Goal: Feedback & Contribution: Leave review/rating

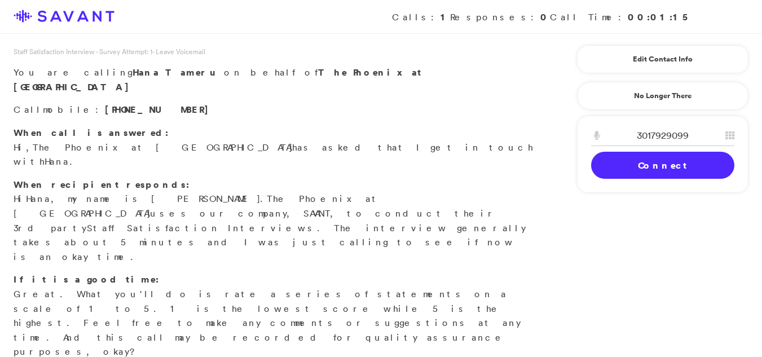
click at [667, 159] on link "Connect" at bounding box center [662, 165] width 143 height 27
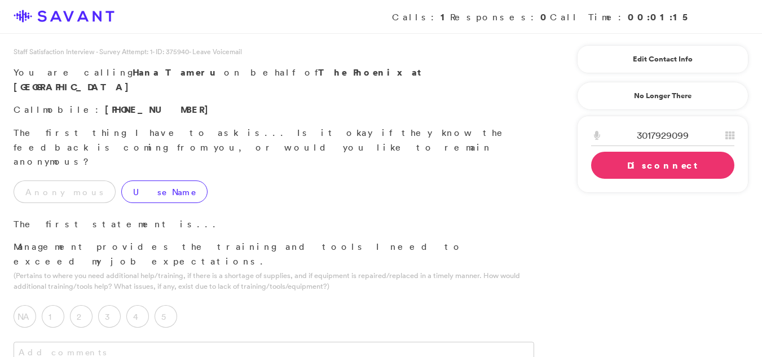
click at [121, 181] on label "Use Name" at bounding box center [164, 192] width 86 height 23
click at [173, 305] on label "5" at bounding box center [166, 316] width 23 height 23
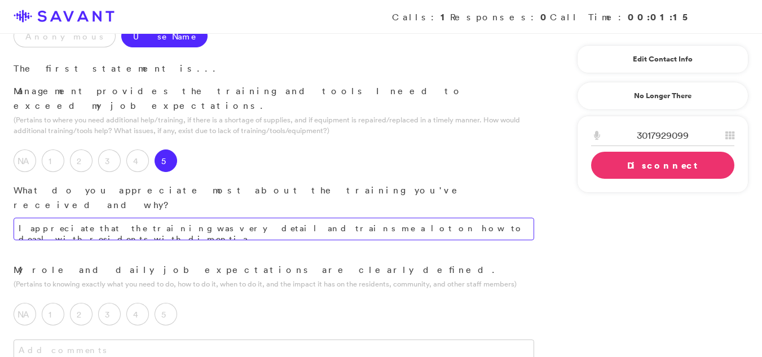
scroll to position [161, 0]
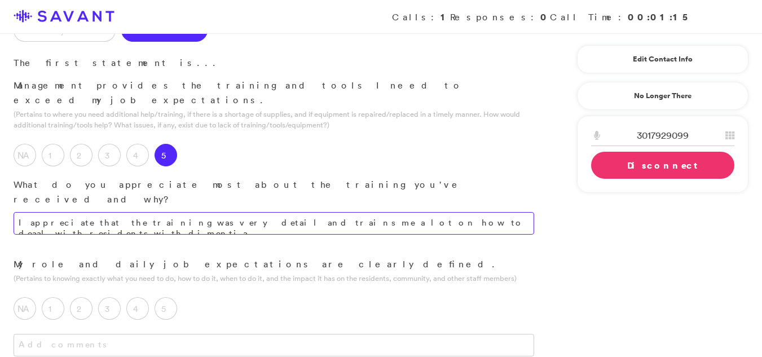
click at [450, 212] on textarea "I appreciate that the training was very detail and trains me a lot on how to de…" at bounding box center [274, 223] width 521 height 23
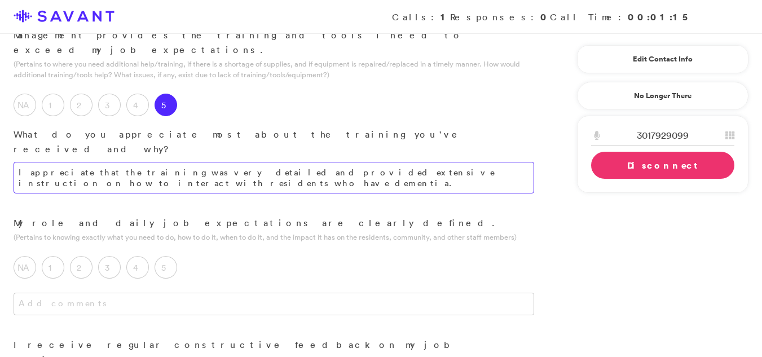
scroll to position [217, 0]
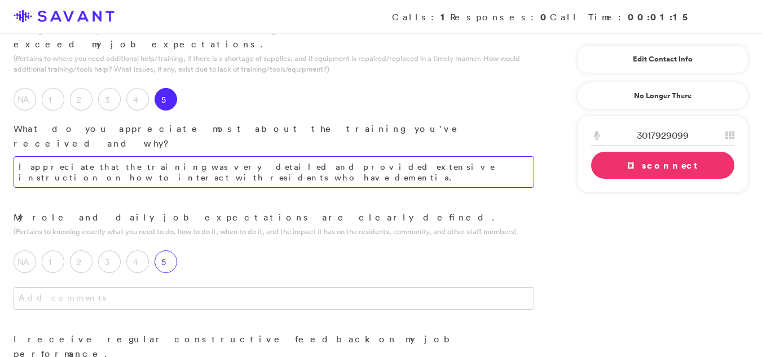
type textarea "I appreciate that the training was very detailed and provided extensive instruc…"
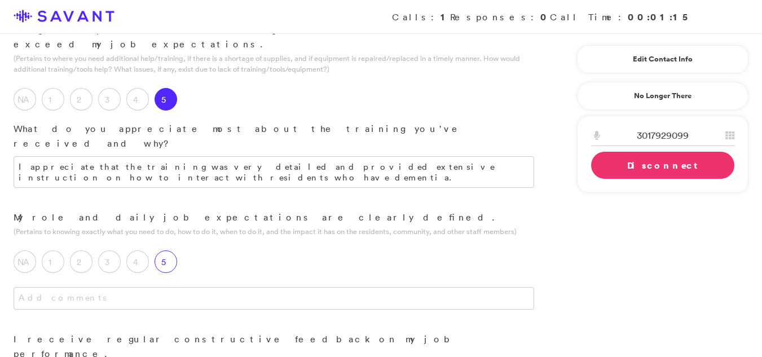
click at [168, 251] on label "5" at bounding box center [166, 262] width 23 height 23
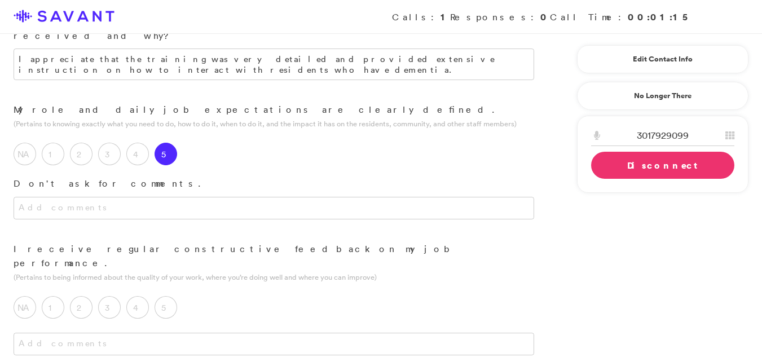
scroll to position [362, 0]
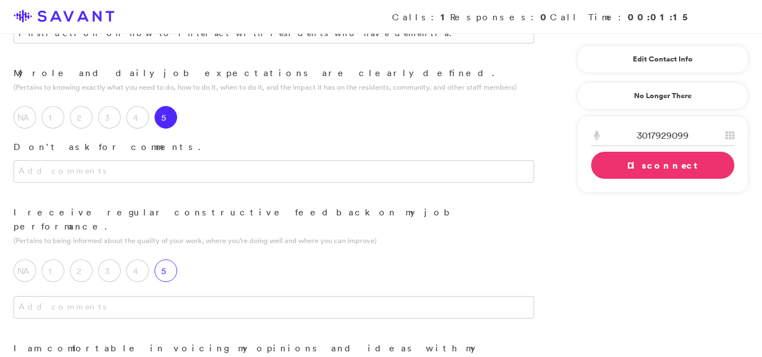
click at [175, 260] on label "5" at bounding box center [166, 271] width 23 height 23
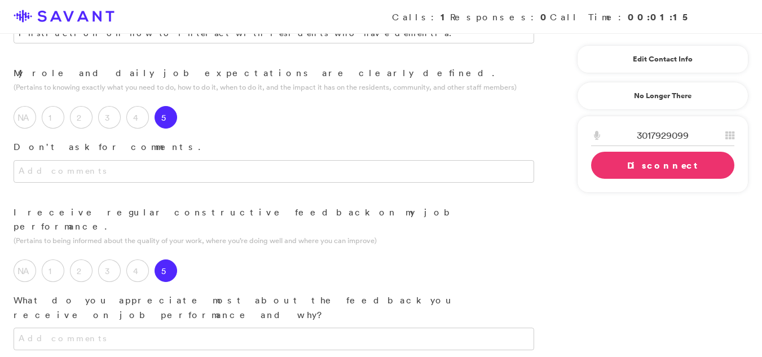
click at [130, 328] on div at bounding box center [274, 350] width 548 height 45
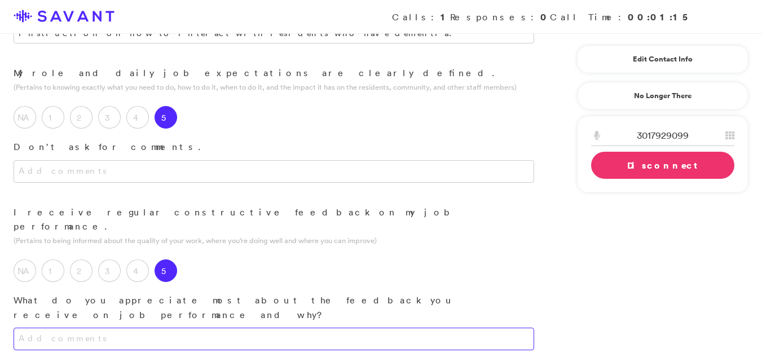
click at [122, 328] on textarea at bounding box center [274, 339] width 521 height 23
click at [264, 328] on textarea "I appreciate that they let know how well im doing." at bounding box center [274, 339] width 521 height 23
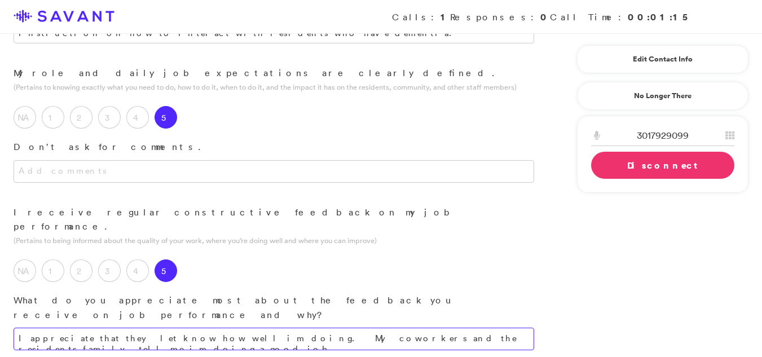
click at [476, 328] on textarea "I appreciate that they let know how well im doing. My coworkers and the residen…" at bounding box center [274, 339] width 521 height 23
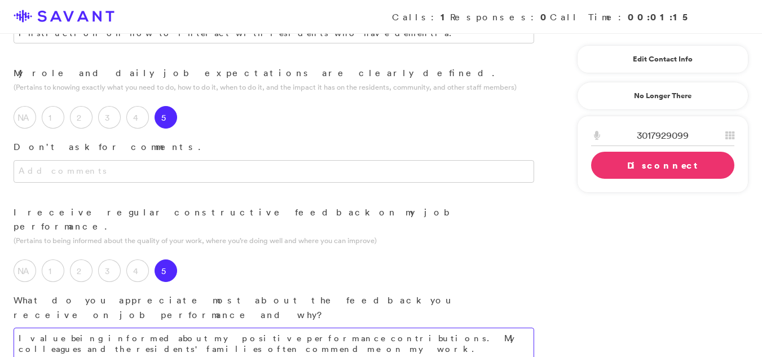
type textarea "I value being informed about my positive performance contributions. My colleagu…"
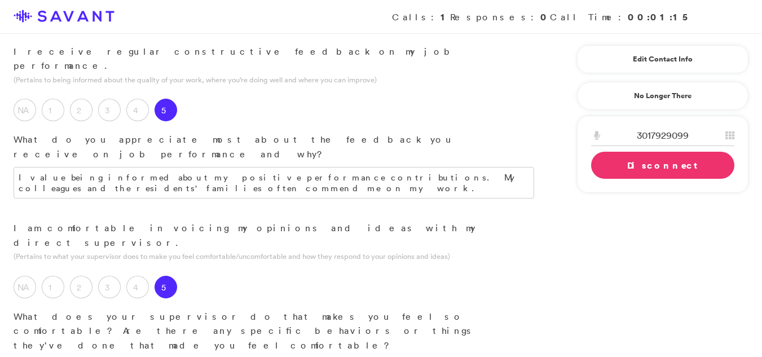
scroll to position [528, 0]
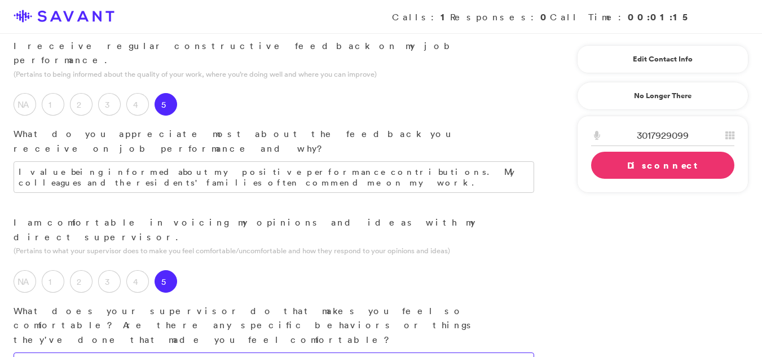
click at [352, 353] on textarea at bounding box center [274, 364] width 521 height 23
click at [486, 353] on textarea "My Spervisor always checks on me and ask me if I need any help and the work inv…" at bounding box center [274, 364] width 521 height 23
type textarea "My supervisor consistently checks in on me and inquires about my need for assis…"
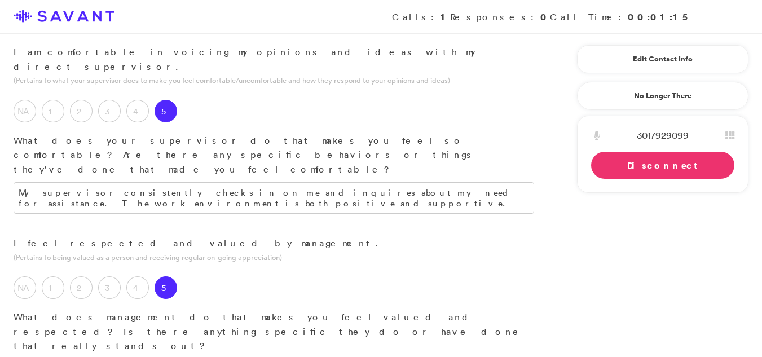
scroll to position [703, 0]
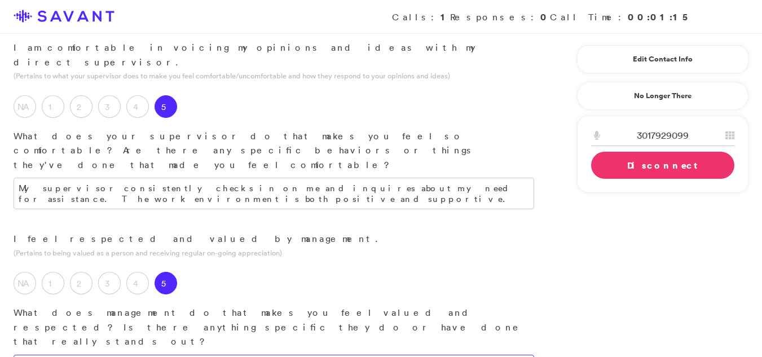
drag, startPoint x: 472, startPoint y: 226, endPoint x: 466, endPoint y: 222, distance: 7.1
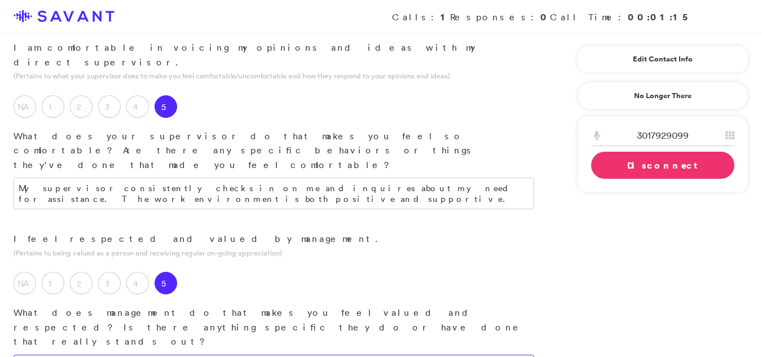
type textarea "The management prioritizes resident care and demonstrates respect towards both …"
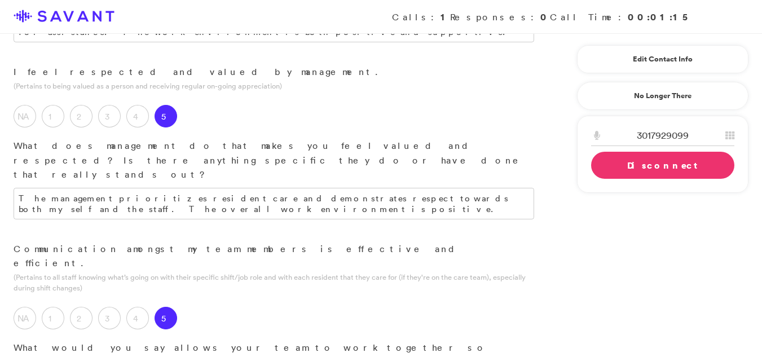
scroll to position [873, 0]
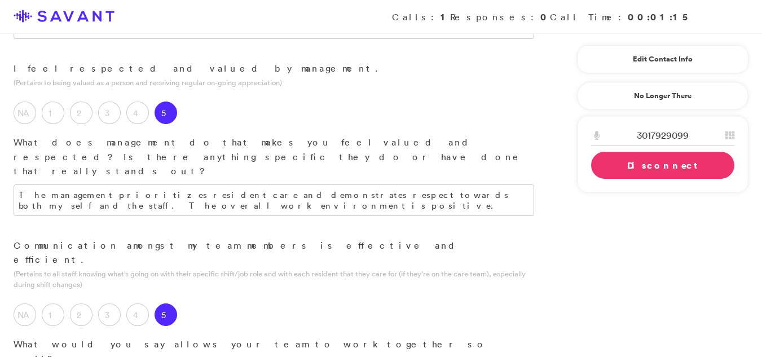
type textarea "R"
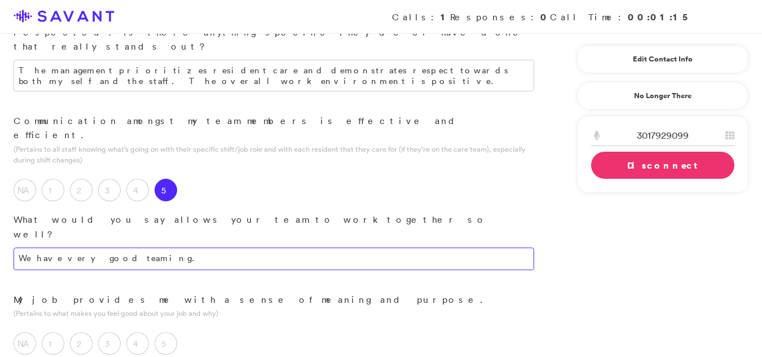
scroll to position [1001, 0]
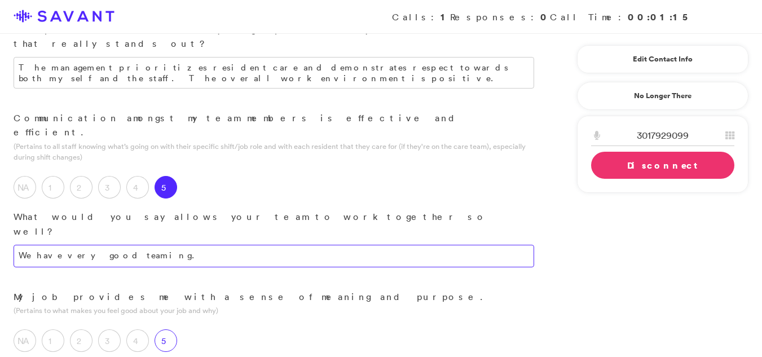
type textarea "We have very good teaming."
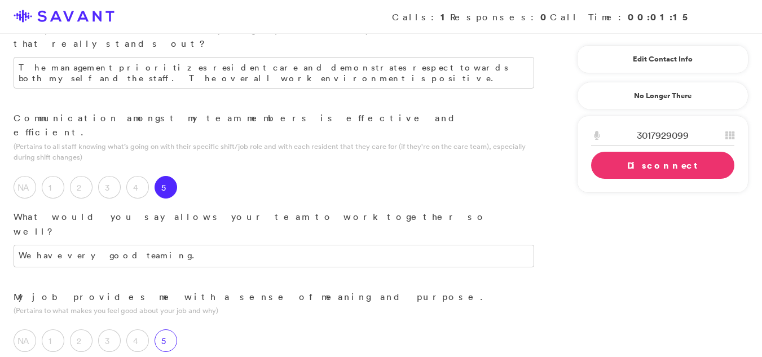
click at [165, 330] on label "5" at bounding box center [166, 341] width 23 height 23
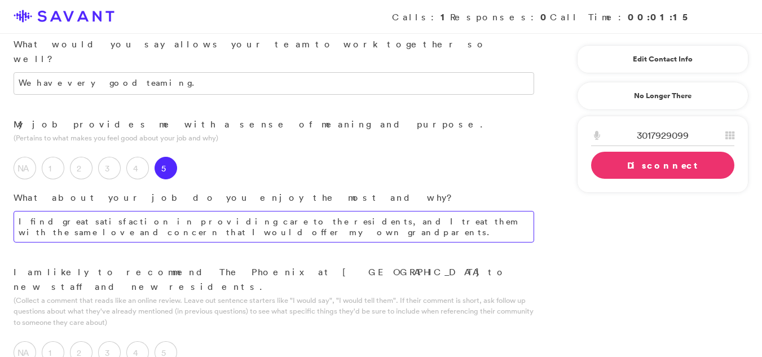
scroll to position [1180, 0]
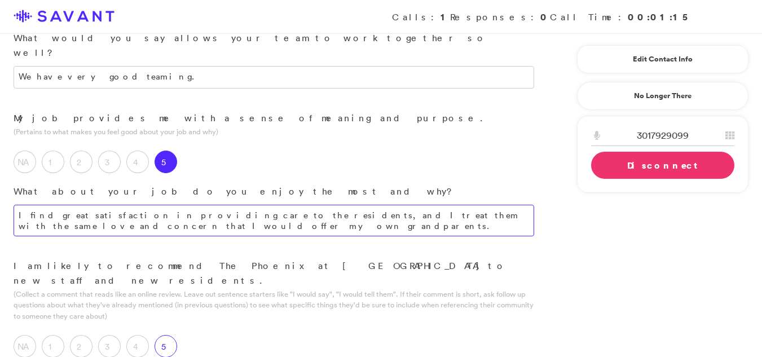
type textarea "I find great satisfaction in providing care to the residents, and I treat them …"
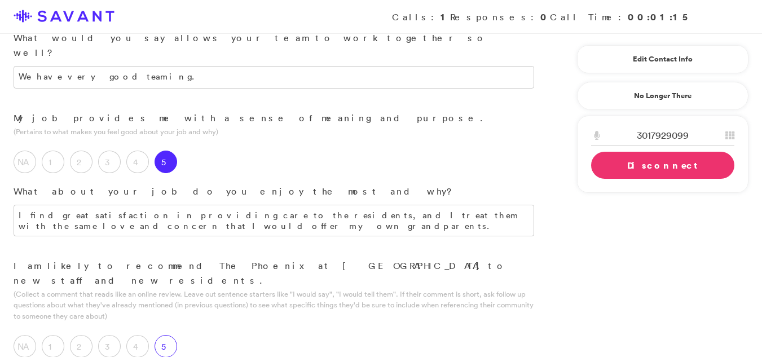
click at [164, 335] on label "5" at bounding box center [166, 346] width 23 height 23
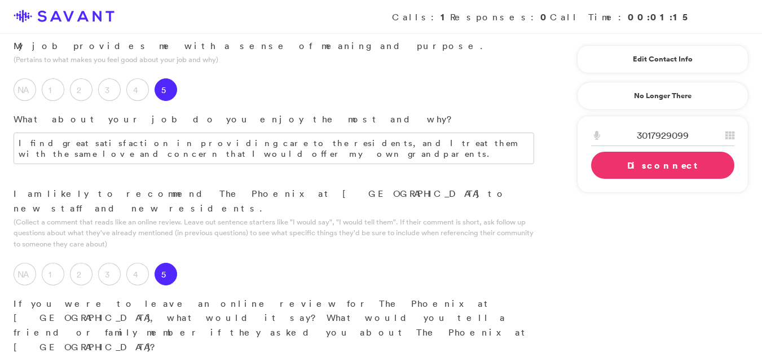
scroll to position [1280, 0]
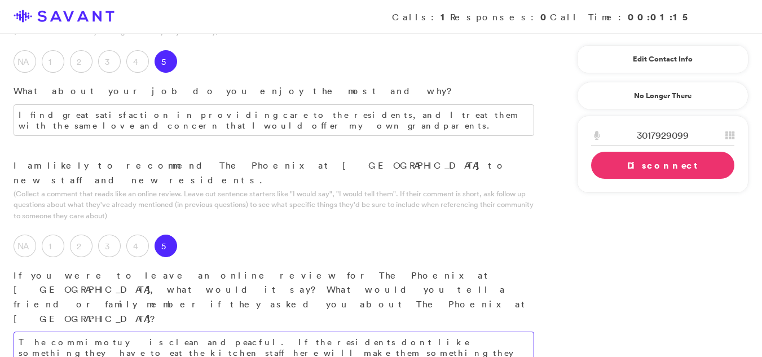
type textarea "The commimotuy is clean and peacful. If the residents dont like something they …"
type textarea "What I like the most is talking with the resiednets."
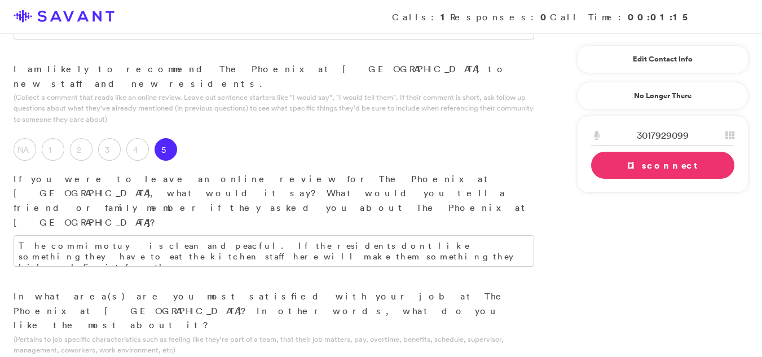
scroll to position [1428, 0]
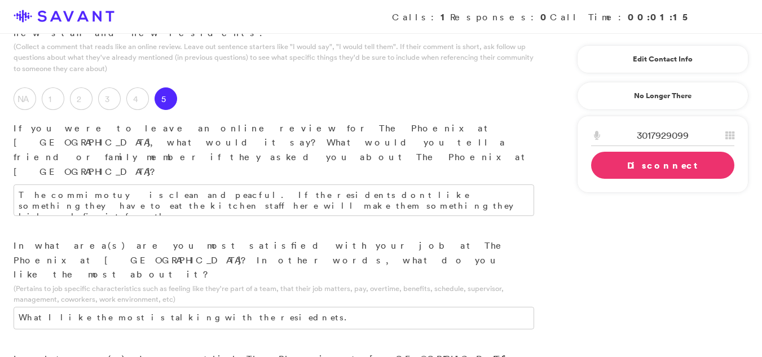
type textarea "It would be beneficial to organize outings, such as drives or day trips, for re…"
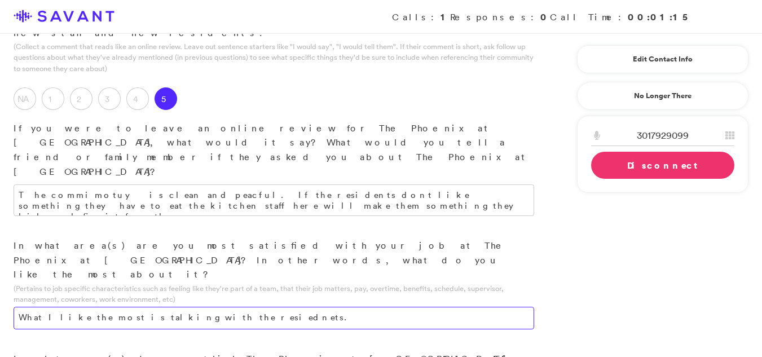
click at [250, 307] on textarea "What I like the most is talking with the resiednets." at bounding box center [274, 318] width 521 height 23
click at [247, 307] on textarea "What I like the most is talking with the resiednets." at bounding box center [274, 318] width 521 height 23
type textarea "I am most satisfied with the interactions I have with the residents."
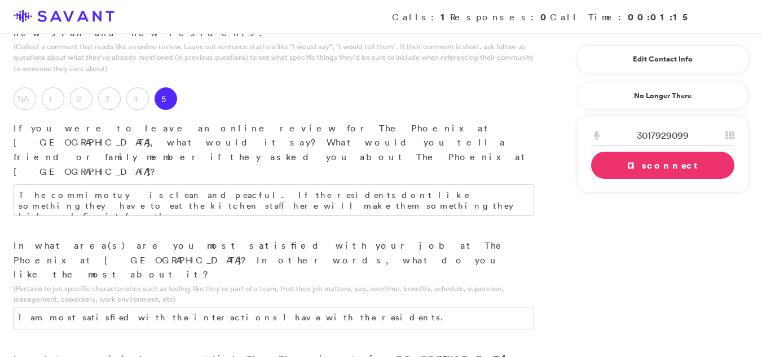
click at [662, 168] on link "Disconnect" at bounding box center [662, 165] width 143 height 27
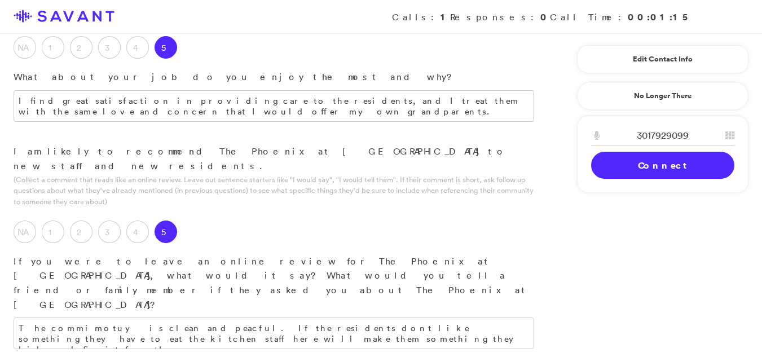
scroll to position [1281, 0]
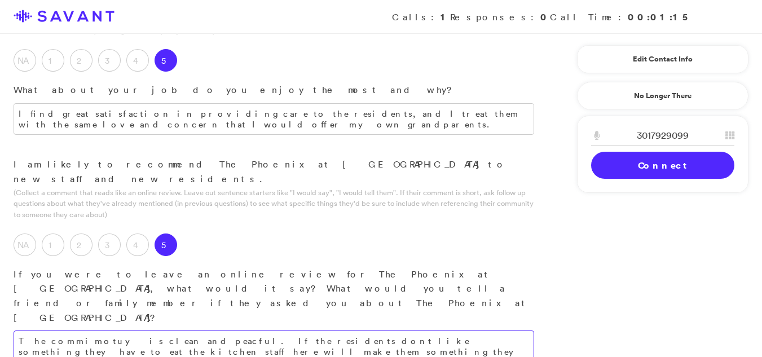
click at [191, 331] on textarea "The commimotuy is clean and peacful. If the residents dont like something they …" at bounding box center [274, 347] width 521 height 32
drag, startPoint x: 191, startPoint y: 128, endPoint x: 176, endPoint y: 128, distance: 15.2
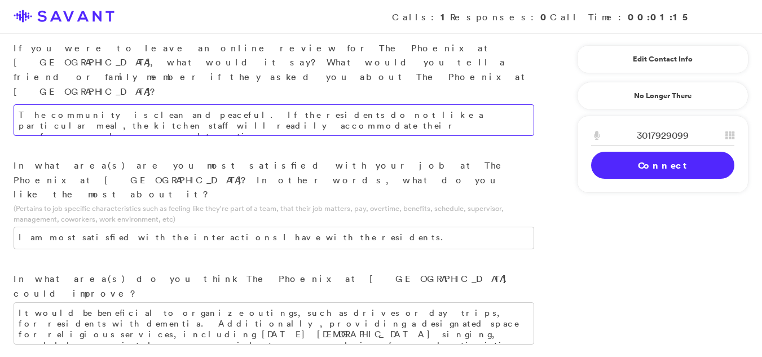
scroll to position [1543, 0]
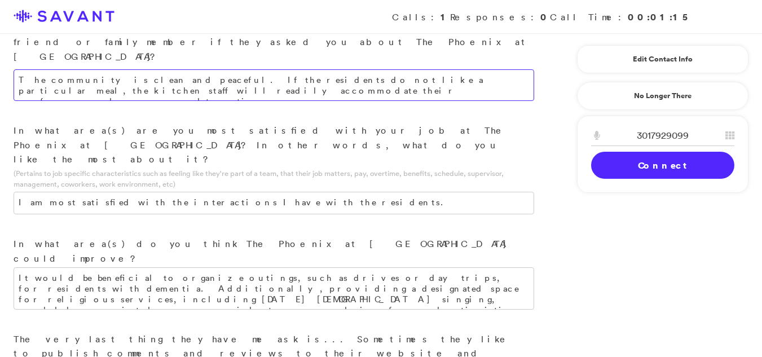
type textarea "The community is clean and peaceful. If the residents do not like a particular …"
